Goal: Navigation & Orientation: Find specific page/section

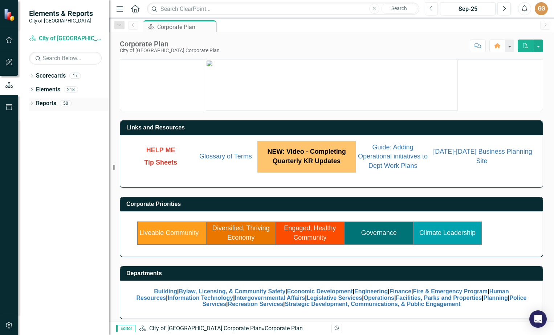
click at [30, 102] on icon "Dropdown" at bounding box center [31, 104] width 5 height 4
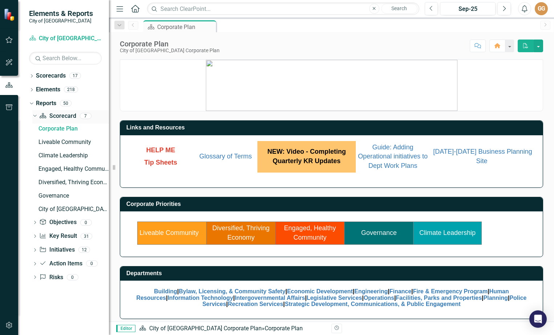
click at [66, 116] on link "Scorecard Scorecard" at bounding box center [57, 116] width 37 height 8
click at [60, 118] on link "Scorecard Scorecard" at bounding box center [57, 116] width 37 height 8
click at [33, 75] on icon "Dropdown" at bounding box center [31, 77] width 5 height 4
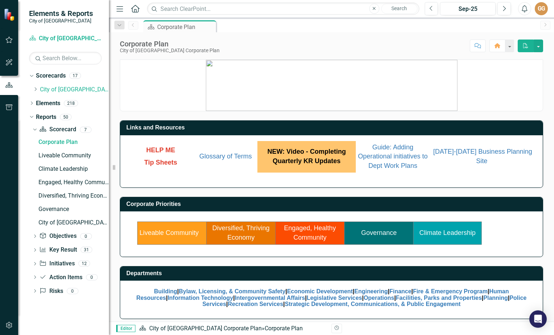
click at [9, 40] on icon "button" at bounding box center [9, 40] width 8 height 6
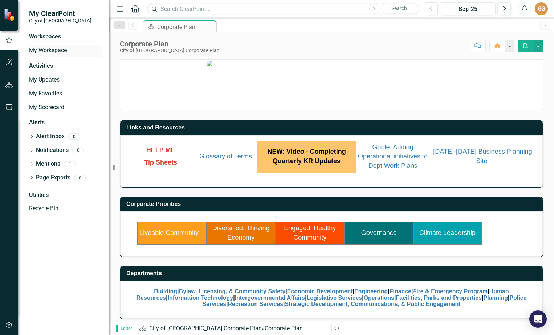
click at [61, 49] on link "My Workspace" at bounding box center [65, 50] width 73 height 8
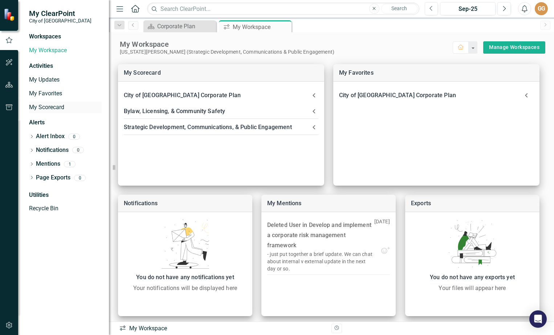
click at [50, 103] on div "My Scorecard" at bounding box center [65, 108] width 73 height 12
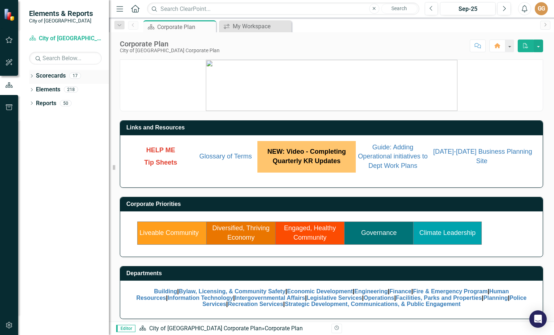
click at [32, 77] on icon "Dropdown" at bounding box center [31, 77] width 5 height 4
click at [36, 89] on icon at bounding box center [36, 89] width 2 height 4
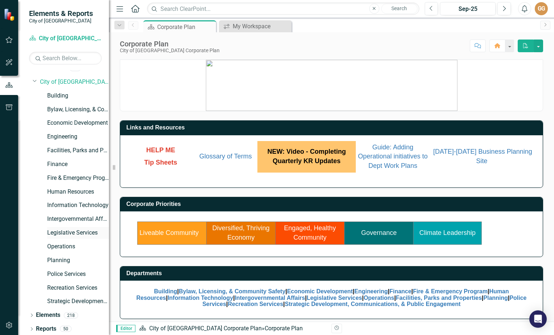
scroll to position [9, 0]
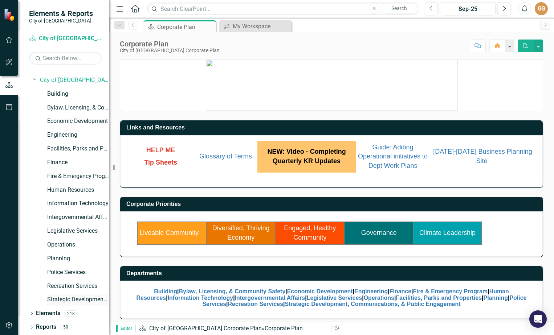
click at [63, 294] on div "Strategic Development, Communications, & Public Engagement" at bounding box center [78, 300] width 62 height 12
click at [11, 38] on icon "button" at bounding box center [9, 40] width 8 height 6
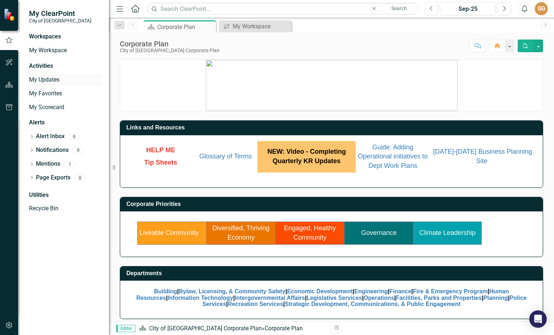
click at [45, 80] on link "My Updates" at bounding box center [65, 80] width 73 height 8
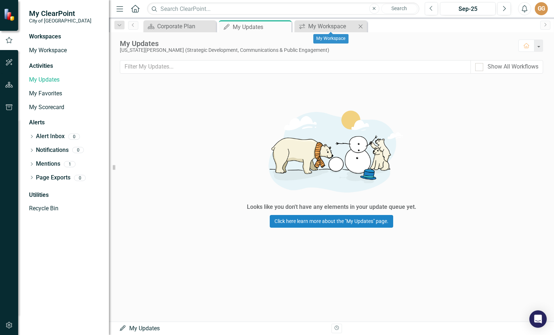
click at [321, 21] on div "icon.workspace My Workspace Close" at bounding box center [330, 26] width 73 height 12
click at [321, 25] on div "My Workspace" at bounding box center [332, 26] width 48 height 9
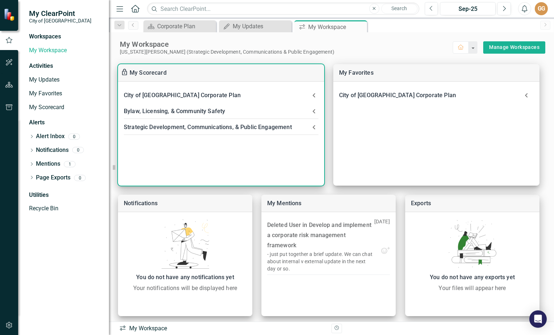
click at [191, 110] on div "Bylaw, Licensing, & Community Safety" at bounding box center [217, 111] width 186 height 10
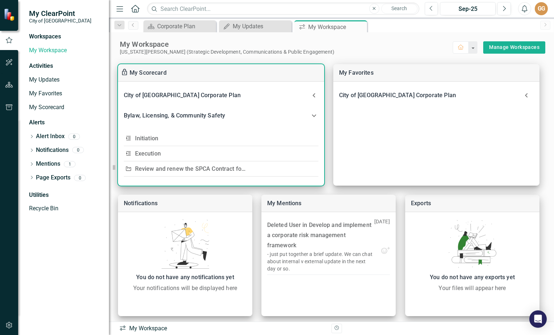
scroll to position [19, 0]
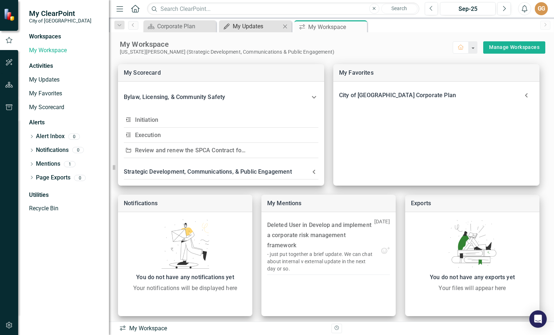
click at [237, 28] on div "My Updates" at bounding box center [257, 26] width 48 height 9
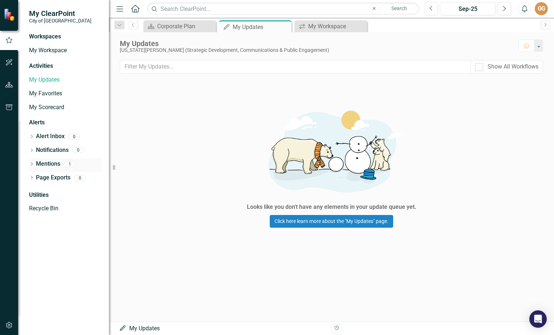
click at [52, 160] on link "Mentions" at bounding box center [48, 164] width 24 height 8
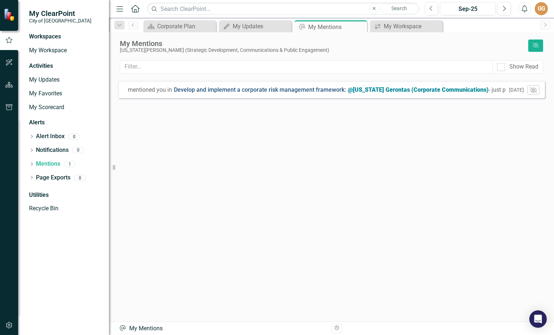
click at [280, 87] on link "Develop and implement a corporate risk management framework :" at bounding box center [260, 90] width 172 height 8
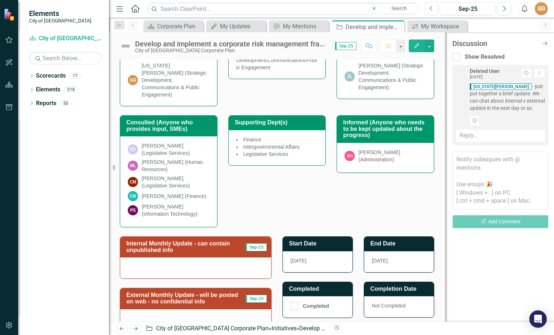
scroll to position [209, 0]
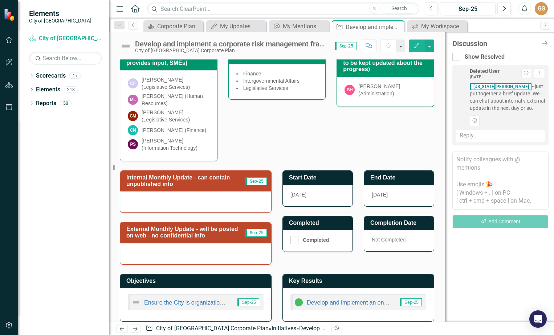
click at [179, 195] on div at bounding box center [195, 202] width 151 height 21
click at [252, 177] on span "Sep-25" at bounding box center [255, 181] width 21 height 8
click at [222, 196] on div at bounding box center [195, 202] width 151 height 21
click at [32, 102] on div "Dropdown" at bounding box center [31, 104] width 5 height 6
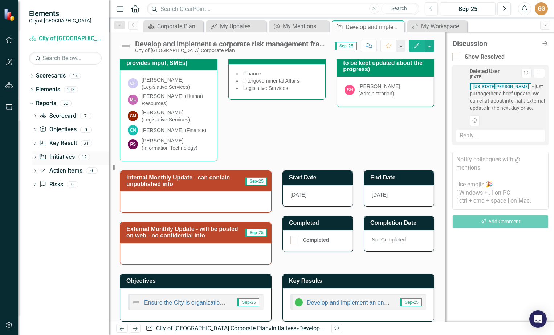
click at [63, 154] on link "Initiative Initiatives" at bounding box center [56, 157] width 35 height 8
click at [63, 158] on link "Initiative Initiatives" at bounding box center [56, 157] width 35 height 8
click at [10, 39] on icon "button" at bounding box center [9, 40] width 7 height 7
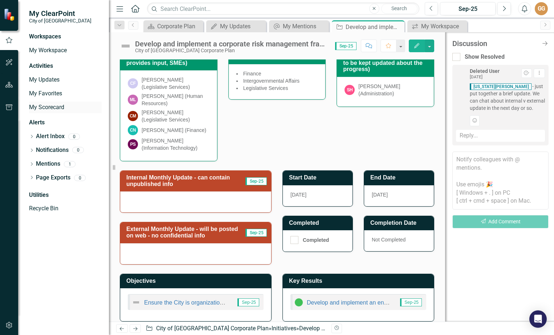
click at [62, 106] on link "My Scorecard" at bounding box center [65, 107] width 73 height 8
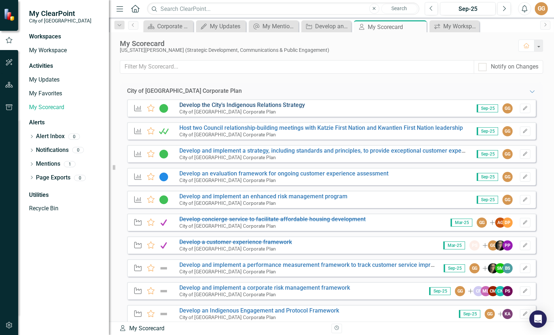
click at [244, 105] on link "Develop the City's Indigenous Relations Strategy" at bounding box center [242, 105] width 126 height 7
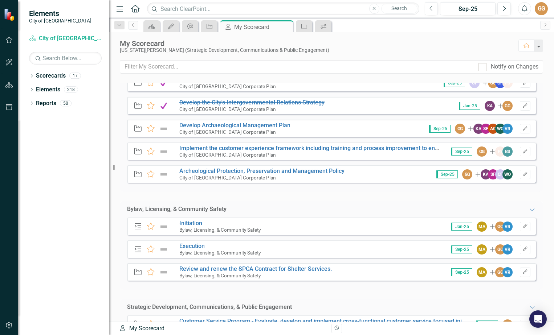
scroll to position [109, 0]
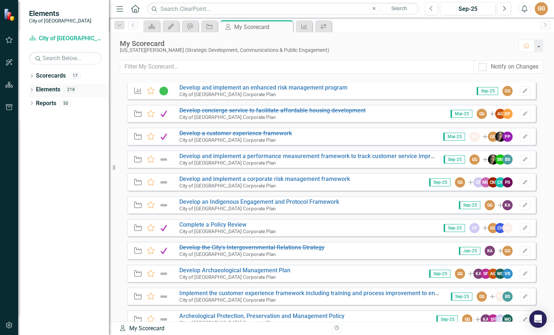
click at [33, 90] on icon "Dropdown" at bounding box center [31, 91] width 5 height 4
click at [32, 75] on icon "Dropdown" at bounding box center [31, 77] width 5 height 4
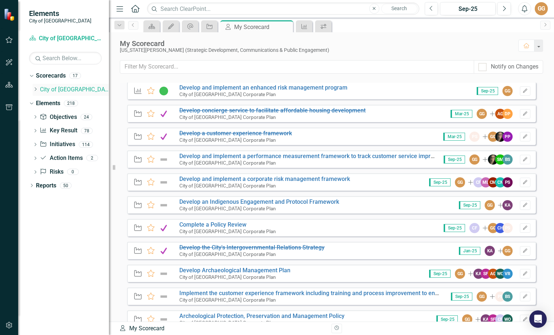
click at [36, 87] on icon "Dropdown" at bounding box center [35, 89] width 5 height 4
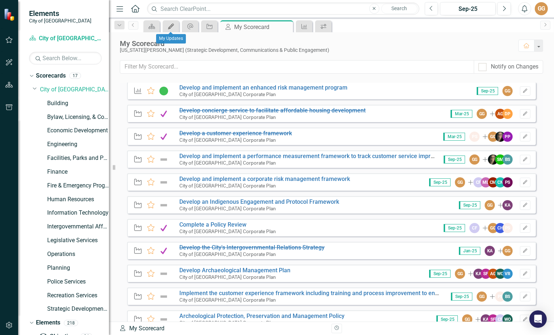
click at [166, 24] on div "My Updates" at bounding box center [169, 26] width 10 height 9
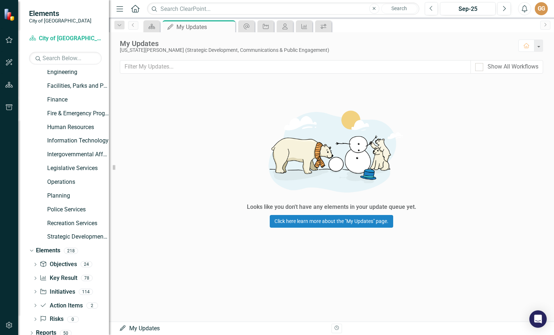
scroll to position [73, 0]
click at [9, 42] on icon "button" at bounding box center [9, 40] width 8 height 6
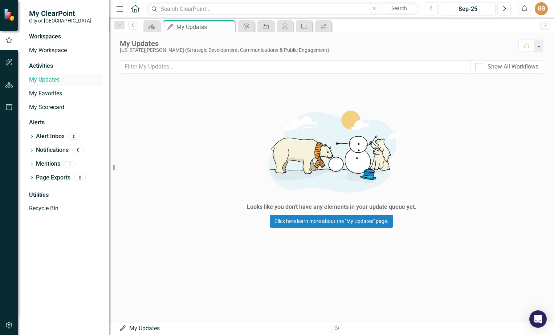
click at [48, 81] on link "My Updates" at bounding box center [65, 80] width 73 height 8
click at [49, 91] on link "My Favorites" at bounding box center [65, 94] width 73 height 8
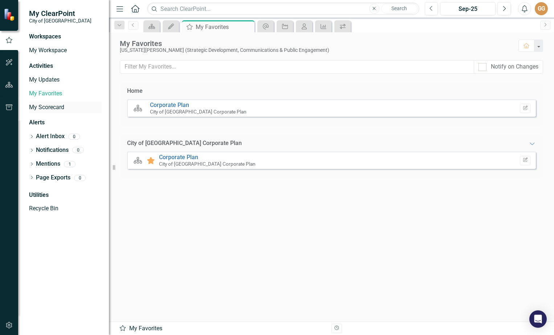
click at [52, 106] on link "My Scorecard" at bounding box center [65, 107] width 73 height 8
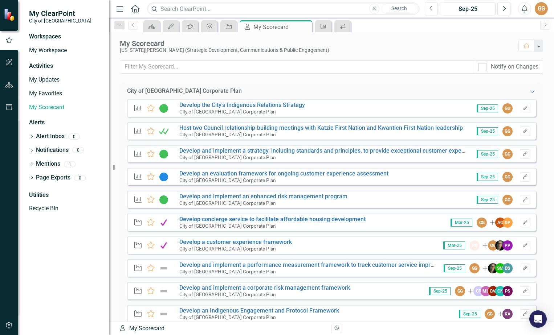
click at [522, 267] on icon "Edit" at bounding box center [524, 268] width 5 height 4
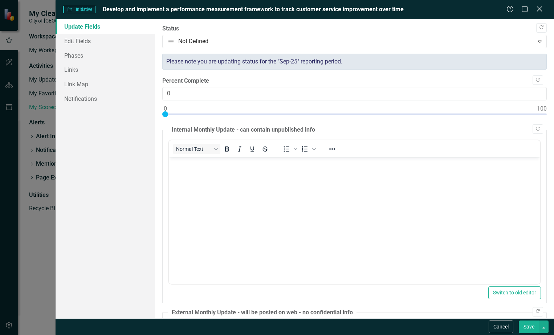
click at [539, 8] on icon at bounding box center [538, 8] width 5 height 5
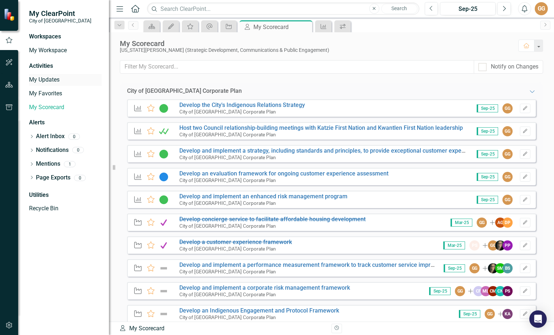
click at [51, 80] on link "My Updates" at bounding box center [65, 80] width 73 height 8
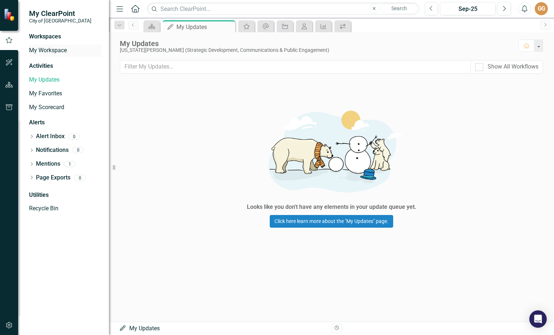
click at [56, 51] on link "My Workspace" at bounding box center [65, 50] width 73 height 8
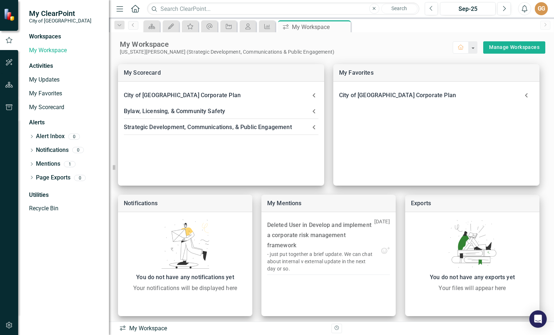
click at [134, 7] on icon at bounding box center [135, 9] width 8 height 8
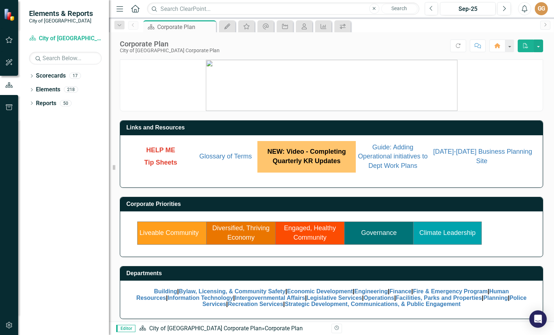
click at [386, 232] on link "Governance" at bounding box center [379, 232] width 36 height 7
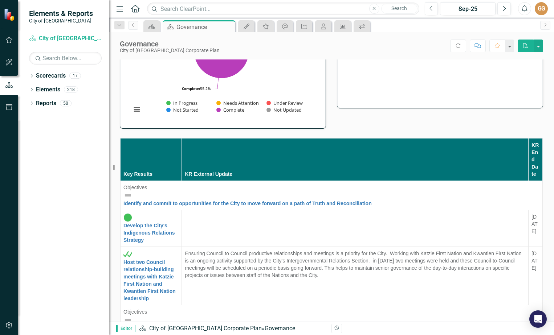
scroll to position [290, 0]
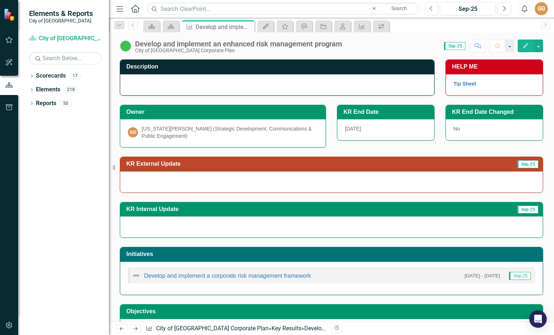
click at [156, 185] on div at bounding box center [331, 182] width 423 height 21
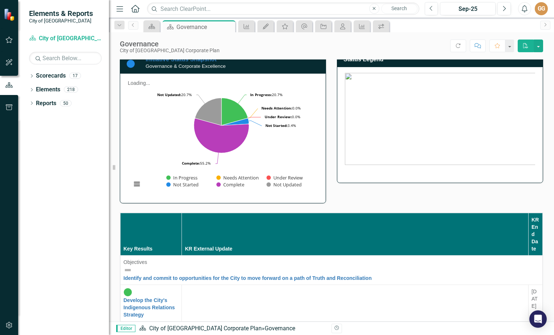
scroll to position [73, 0]
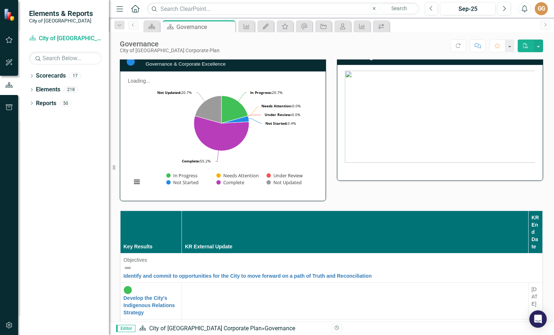
click at [254, 286] on div at bounding box center [355, 286] width 340 height 0
click at [262, 286] on div at bounding box center [355, 286] width 340 height 0
